Goal: Task Accomplishment & Management: Use online tool/utility

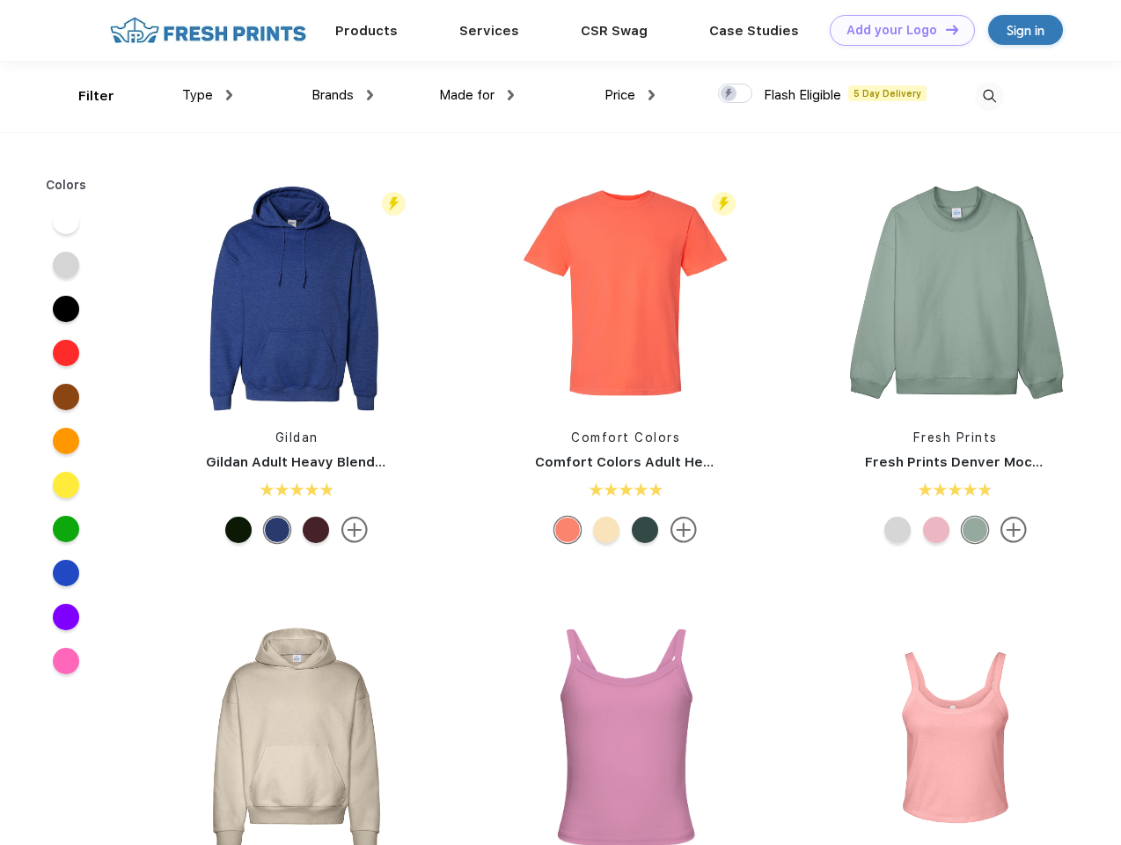
click at [896, 30] on link "Add your Logo Design Tool" at bounding box center [902, 30] width 145 height 31
click at [0, 0] on div "Design Tool" at bounding box center [0, 0] width 0 height 0
click at [944, 29] on link "Add your Logo Design Tool" at bounding box center [902, 30] width 145 height 31
click at [84, 96] on div "Filter" at bounding box center [96, 96] width 36 height 20
click at [208, 95] on span "Type" at bounding box center [197, 95] width 31 height 16
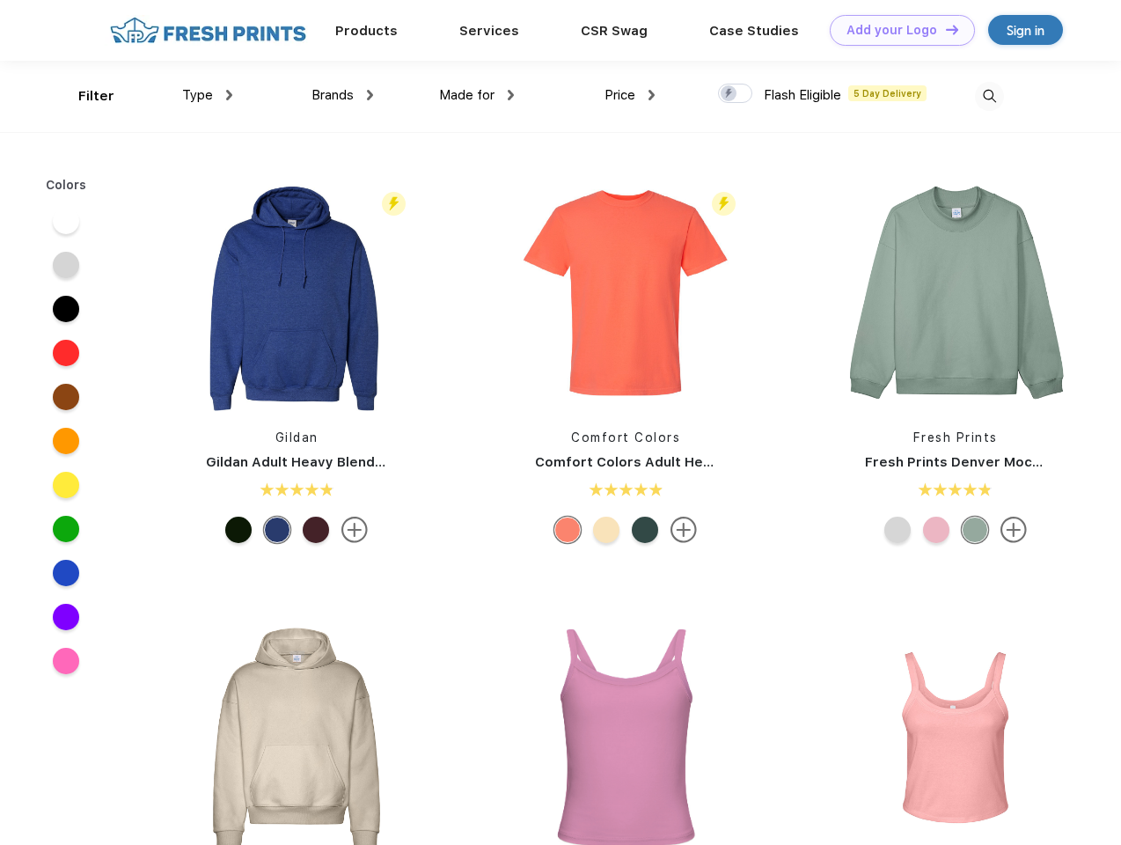
click at [342, 95] on span "Brands" at bounding box center [332, 95] width 42 height 16
click at [477, 95] on span "Made for" at bounding box center [466, 95] width 55 height 16
click at [630, 95] on span "Price" at bounding box center [620, 95] width 31 height 16
click at [736, 94] on div at bounding box center [735, 93] width 34 height 19
click at [729, 94] on input "checkbox" at bounding box center [723, 88] width 11 height 11
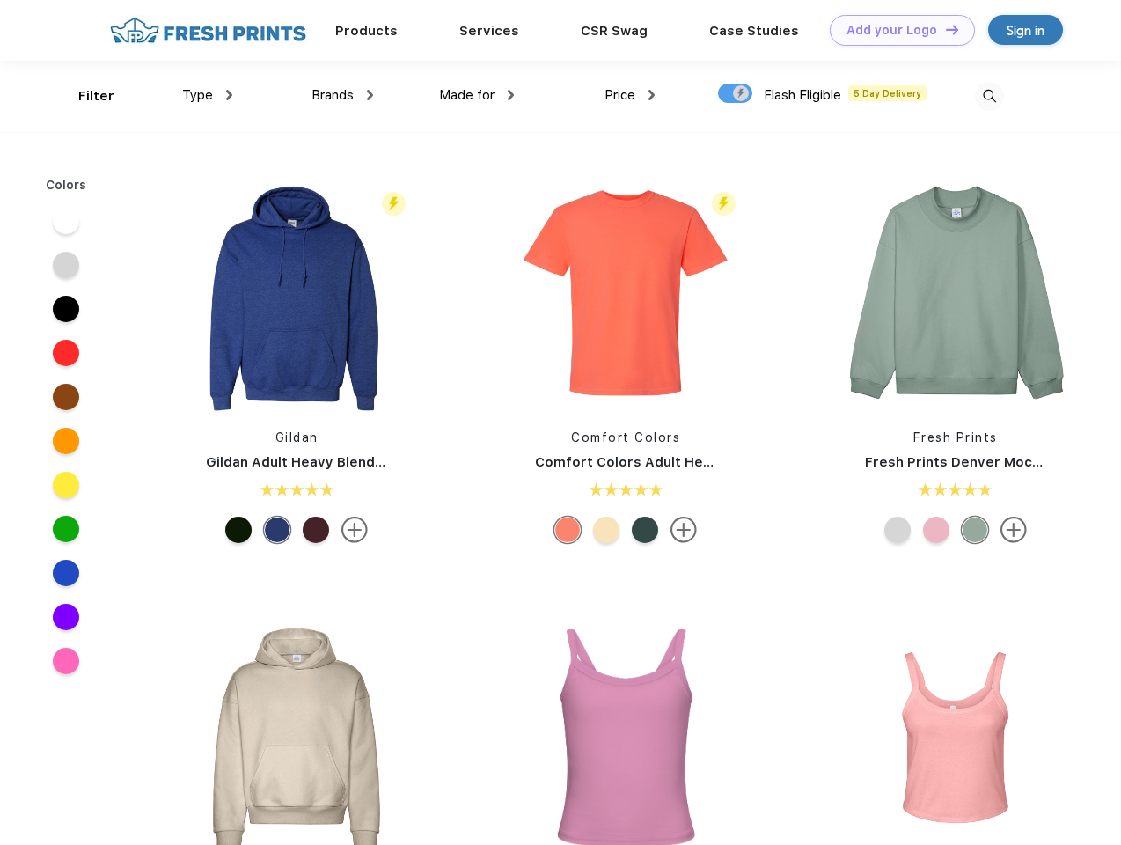
click at [989, 96] on img at bounding box center [989, 96] width 29 height 29
